Goal: Use online tool/utility: Utilize a website feature to perform a specific function

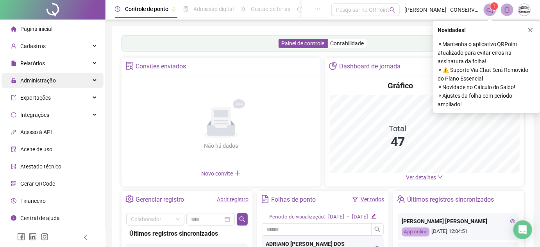
click at [39, 76] on span "Administração" at bounding box center [33, 81] width 45 height 16
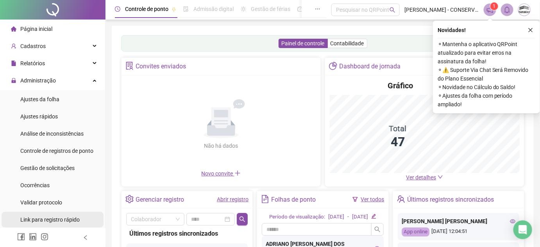
click at [56, 221] on span "Link para registro rápido" at bounding box center [49, 220] width 59 height 6
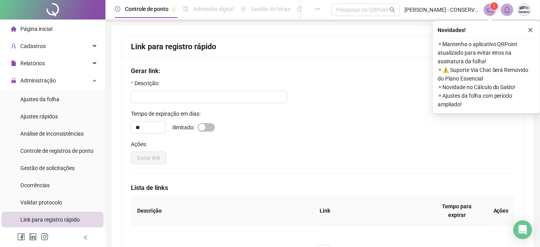
click at [59, 219] on span "Link para registro rápido" at bounding box center [49, 220] width 59 height 6
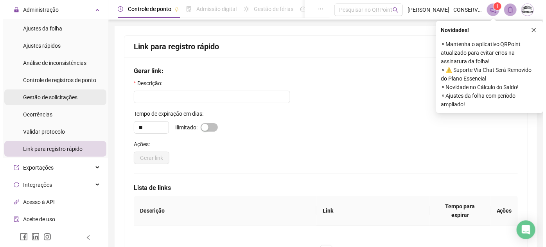
scroll to position [35, 0]
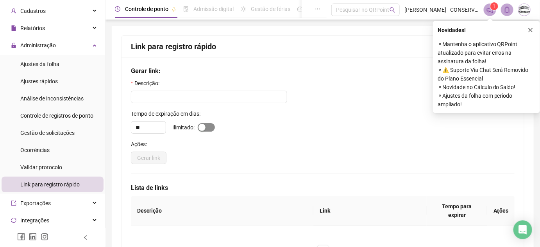
click at [211, 127] on span "button" at bounding box center [206, 127] width 17 height 9
type input "*"
click at [532, 28] on icon "close" at bounding box center [530, 29] width 5 height 5
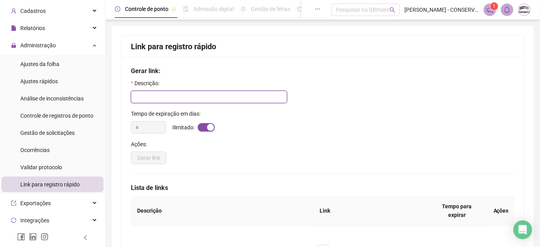
click at [158, 100] on input "text" at bounding box center [209, 97] width 156 height 13
type input "*"
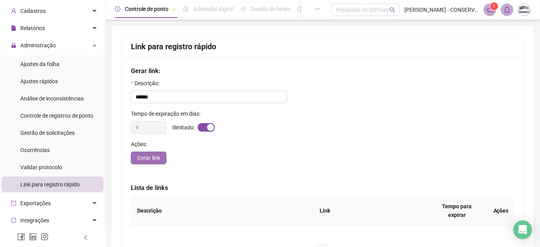
click at [139, 156] on span "Gerar link" at bounding box center [148, 158] width 23 height 9
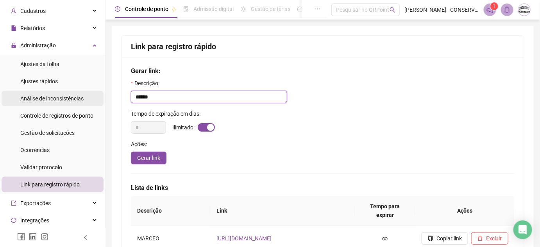
drag, startPoint x: 159, startPoint y: 95, endPoint x: 25, endPoint y: 91, distance: 134.9
click at [28, 92] on div "Página inicial Cadastros Relatórios Administração Ajustes da folha Ajustes rápi…" at bounding box center [270, 164] width 540 height 329
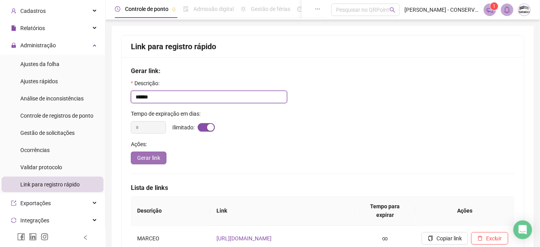
type input "******"
click at [142, 155] on span "Gerar link" at bounding box center [148, 158] width 23 height 9
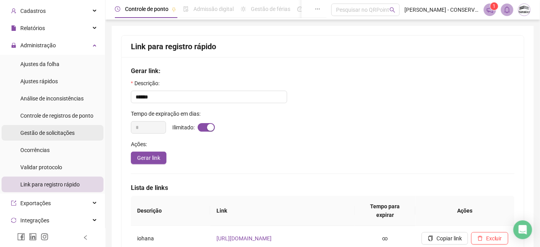
click at [48, 134] on span "Gestão de solicitações" at bounding box center [47, 133] width 54 height 6
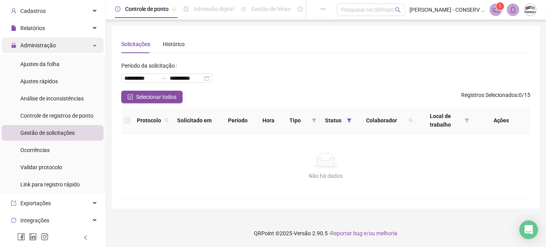
click at [52, 42] on span "Administração" at bounding box center [38, 45] width 36 height 6
